Goal: Navigation & Orientation: Find specific page/section

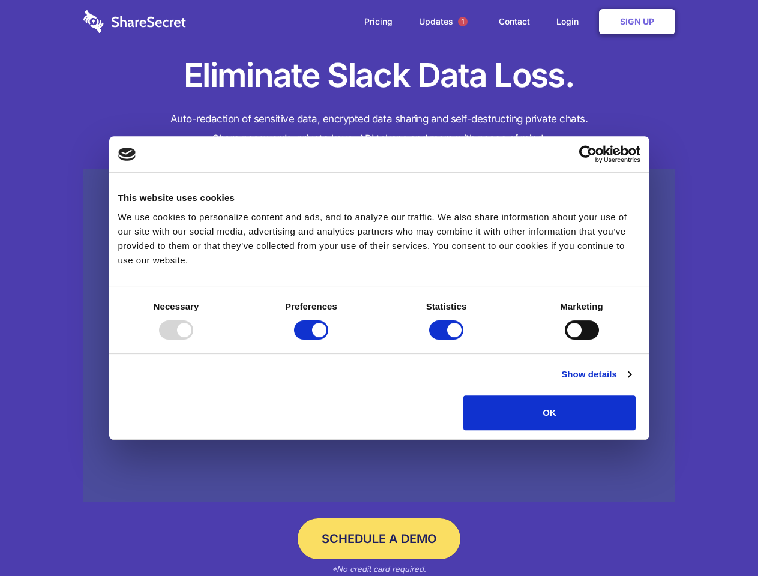
click at [193, 340] on div at bounding box center [176, 329] width 34 height 19
click at [328, 340] on input "Preferences" at bounding box center [311, 329] width 34 height 19
checkbox input "false"
click at [448, 340] on input "Statistics" at bounding box center [446, 329] width 34 height 19
checkbox input "false"
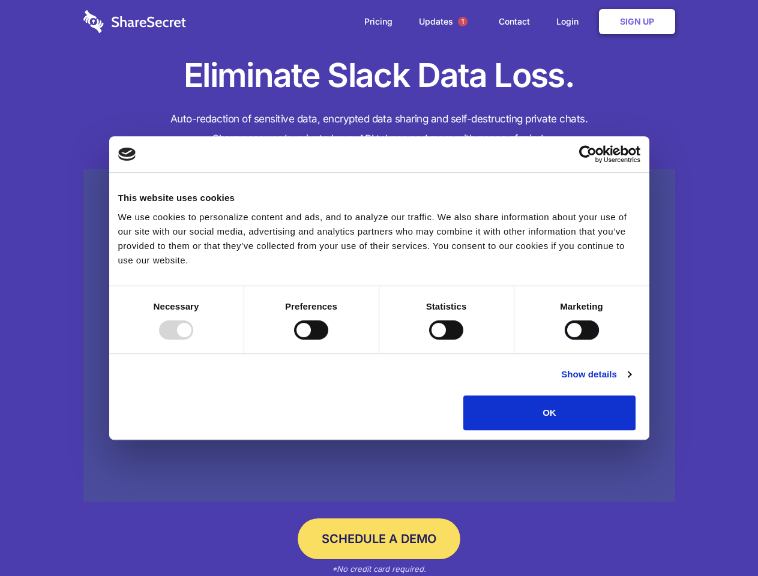
click at [565, 340] on input "Marketing" at bounding box center [582, 329] width 34 height 19
checkbox input "true"
click at [631, 382] on link "Show details" at bounding box center [596, 374] width 70 height 14
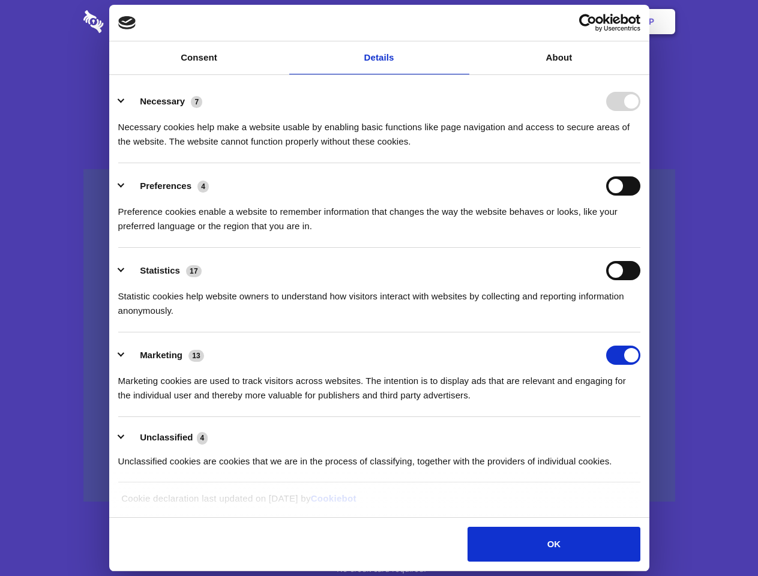
click at [640, 163] on li "Necessary 7 Necessary cookies help make a website usable by enabling basic func…" at bounding box center [379, 121] width 522 height 85
click at [462, 22] on span "1" at bounding box center [463, 22] width 10 height 10
